Goal: Information Seeking & Learning: Check status

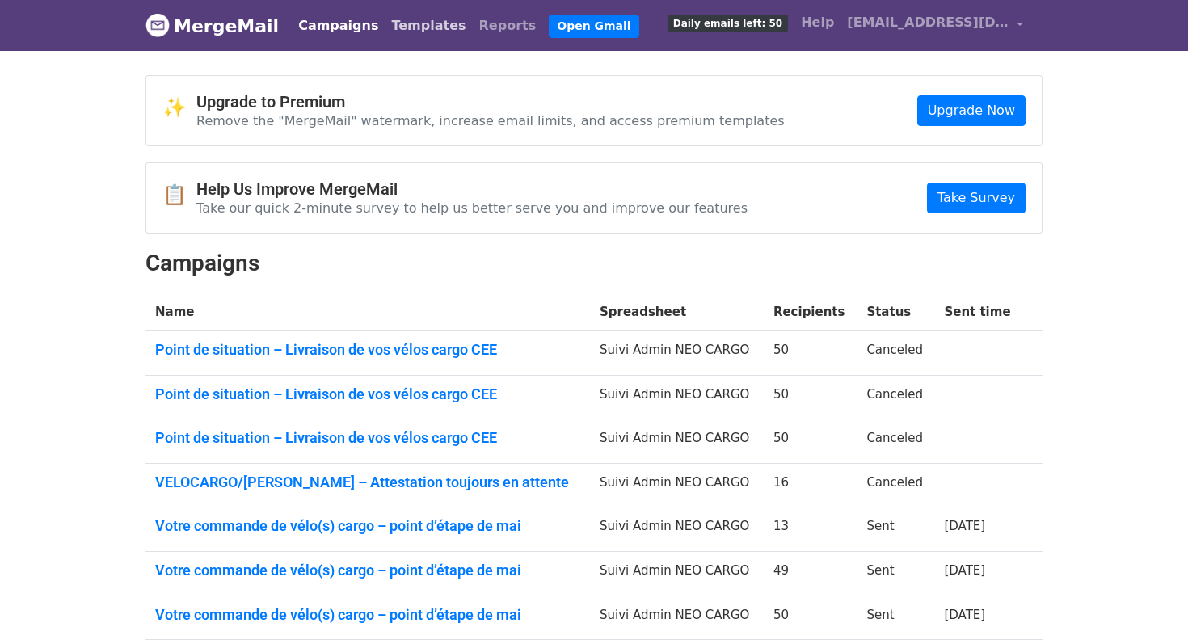
click at [385, 29] on link "Templates" at bounding box center [428, 26] width 87 height 32
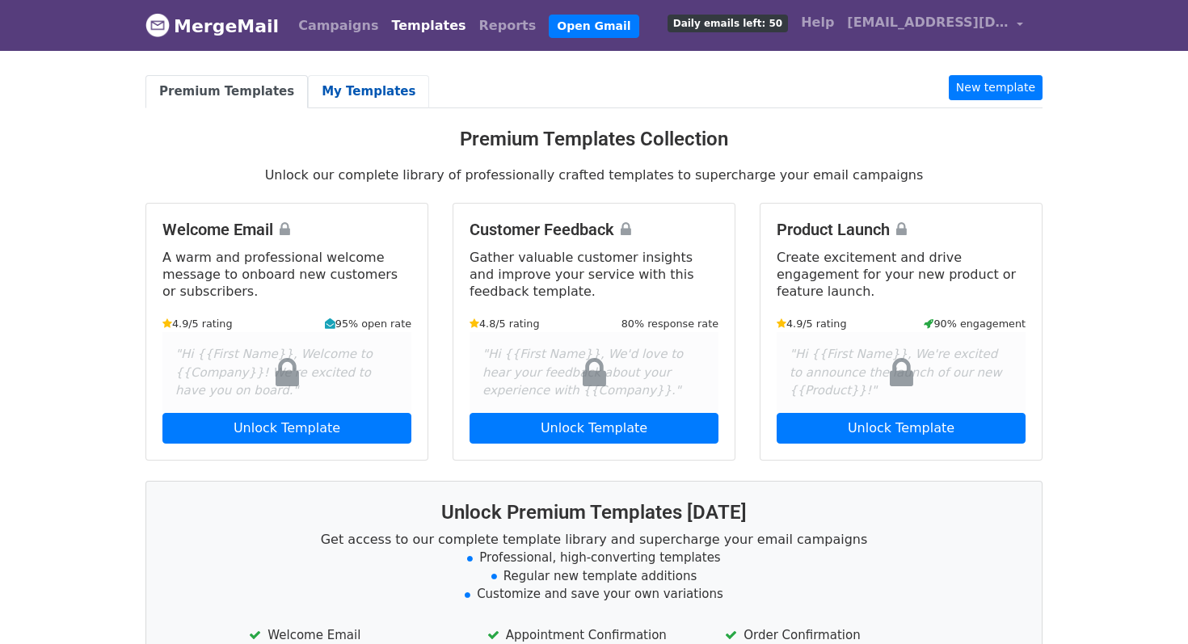
click at [340, 87] on link "My Templates" at bounding box center [368, 91] width 121 height 33
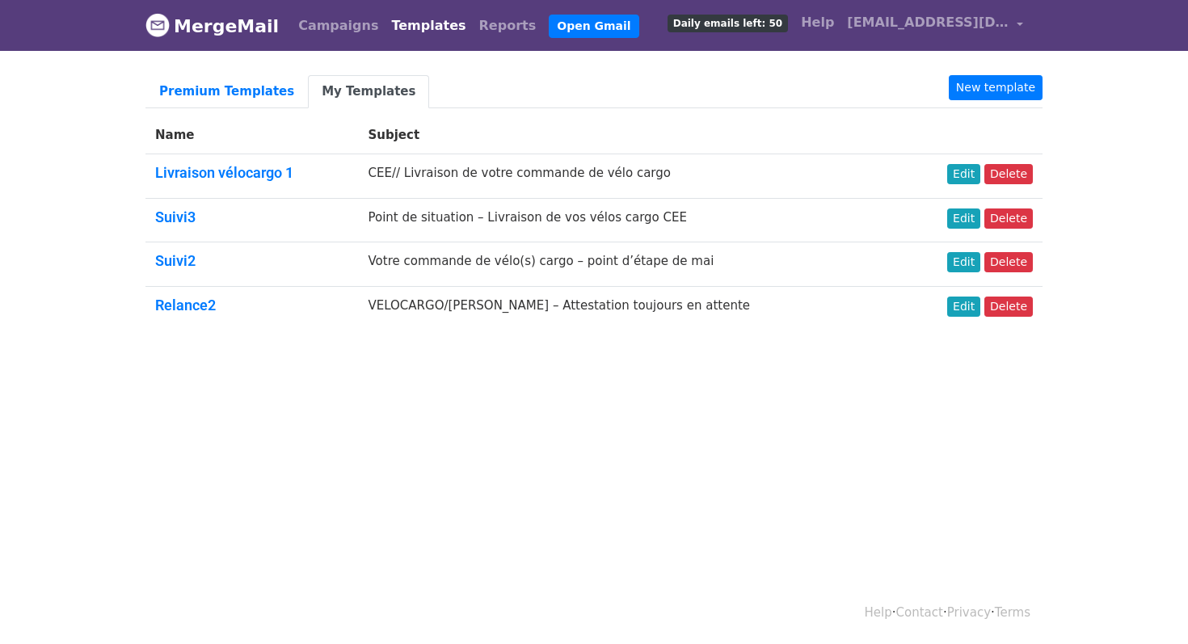
scroll to position [2, 0]
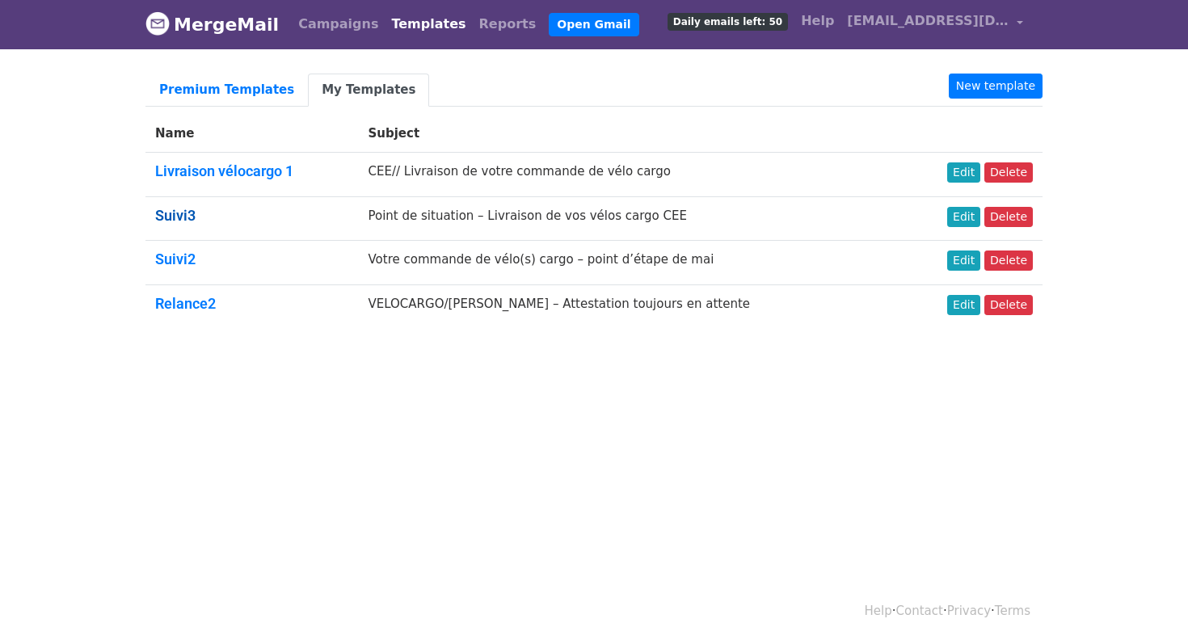
click at [158, 210] on link "Suivi3" at bounding box center [175, 215] width 40 height 17
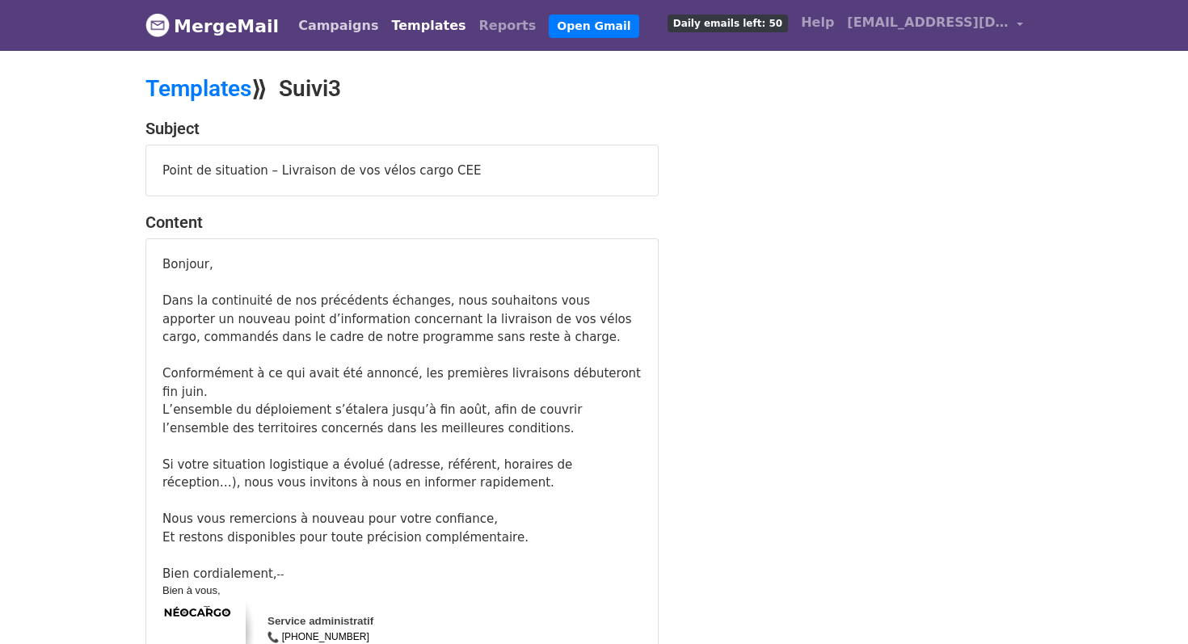
click at [309, 35] on link "Campaigns" at bounding box center [338, 26] width 93 height 32
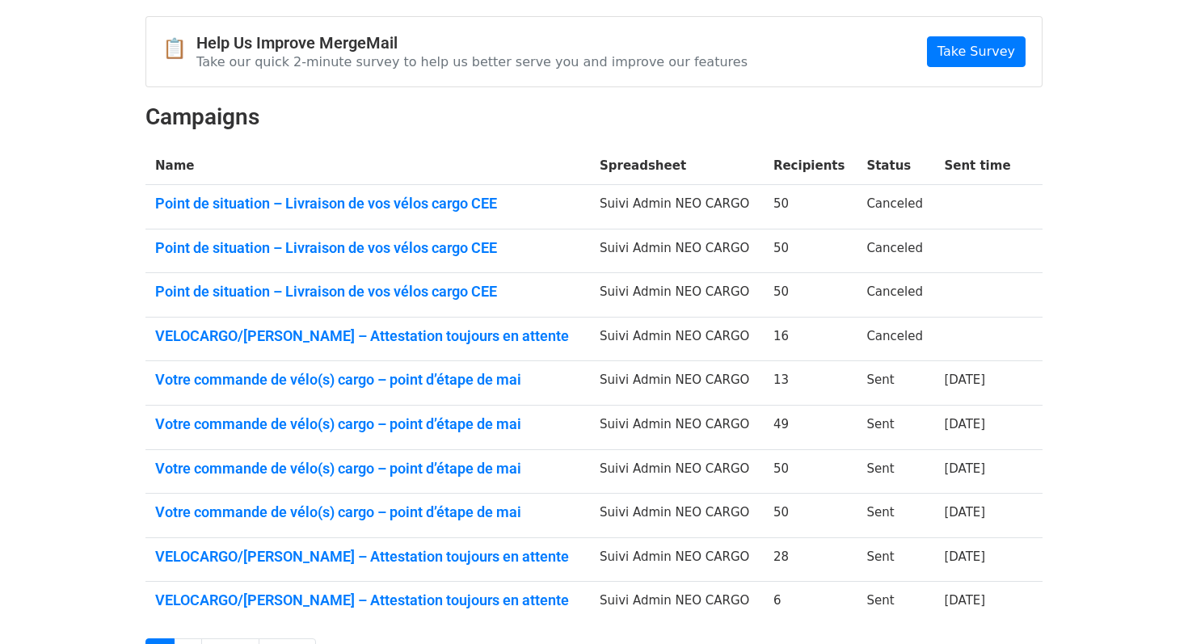
scroll to position [204, 0]
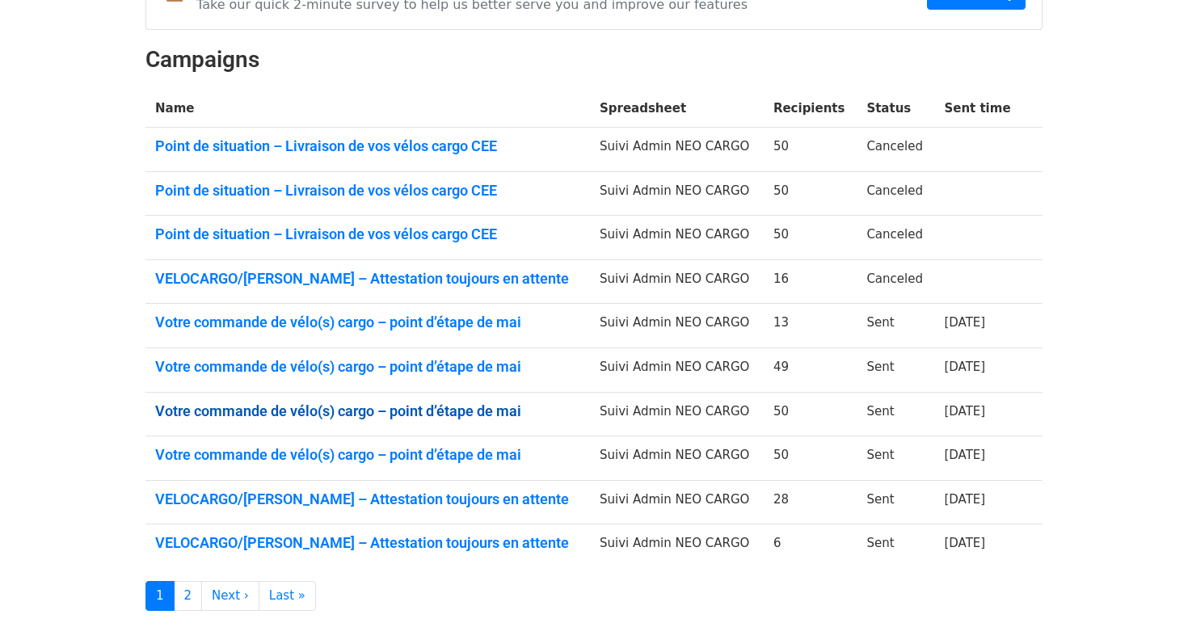
click at [452, 404] on link "Votre commande de vélo(s) cargo – point d’étape de mai" at bounding box center [367, 411] width 425 height 18
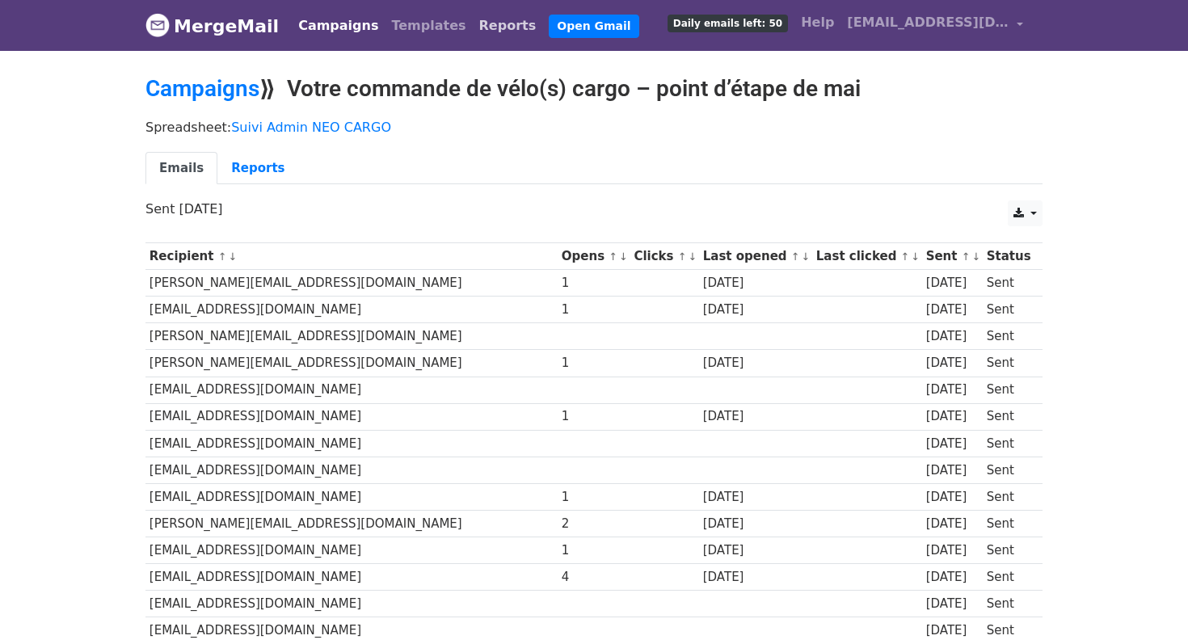
click at [473, 23] on link "Reports" at bounding box center [508, 26] width 70 height 32
